Goal: Task Accomplishment & Management: Use online tool/utility

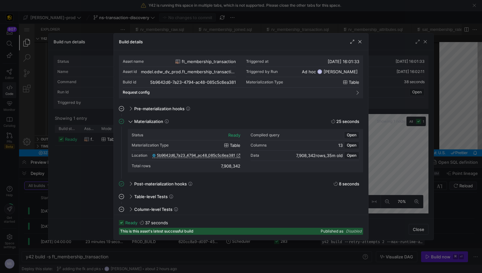
scroll to position [57, 0]
click at [417, 129] on div at bounding box center [241, 136] width 482 height 273
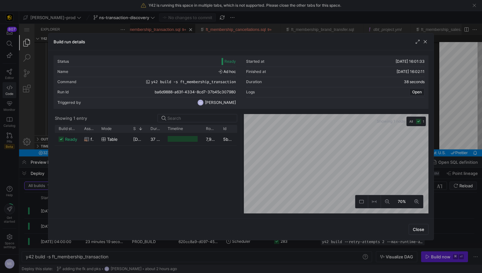
click at [467, 120] on div at bounding box center [241, 136] width 482 height 273
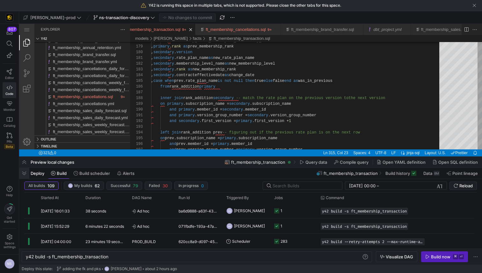
click at [25, 175] on span "button" at bounding box center [24, 173] width 10 height 11
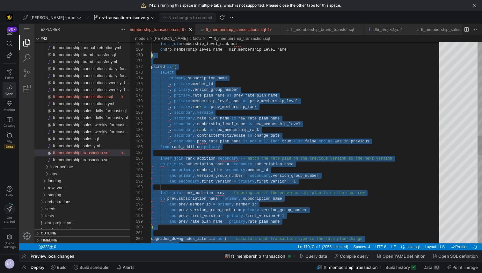
scroll to position [6, 0]
drag, startPoint x: 174, startPoint y: 193, endPoint x: 147, endPoint y: 66, distance: 130.4
type textarea "paired as ( select primary.subscription_name , primary.member_id , primary.vers…"
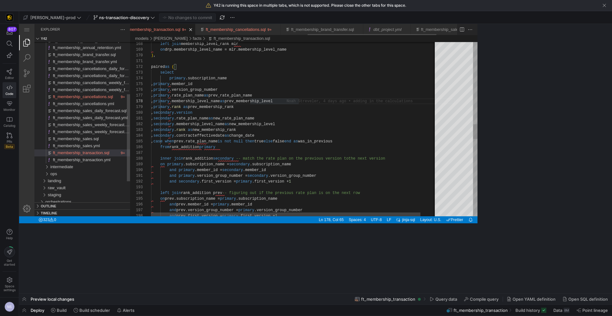
scroll to position [40, 147]
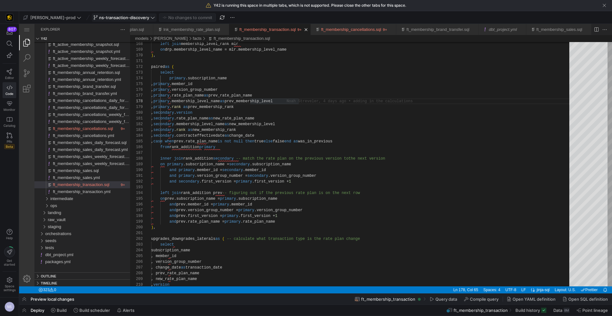
click at [131, 19] on span "ns-transaction-discovery" at bounding box center [124, 17] width 62 height 5
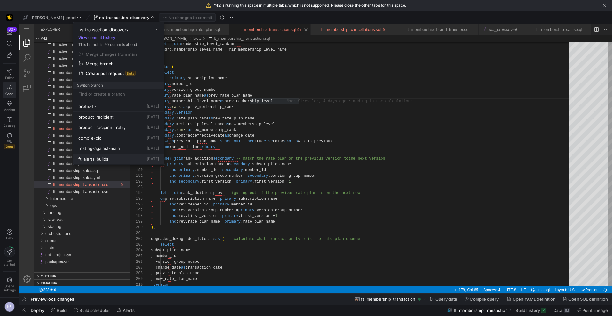
scroll to position [366, 0]
click at [347, 171] on div at bounding box center [306, 158] width 612 height 316
